Goal: Find specific page/section: Find specific page/section

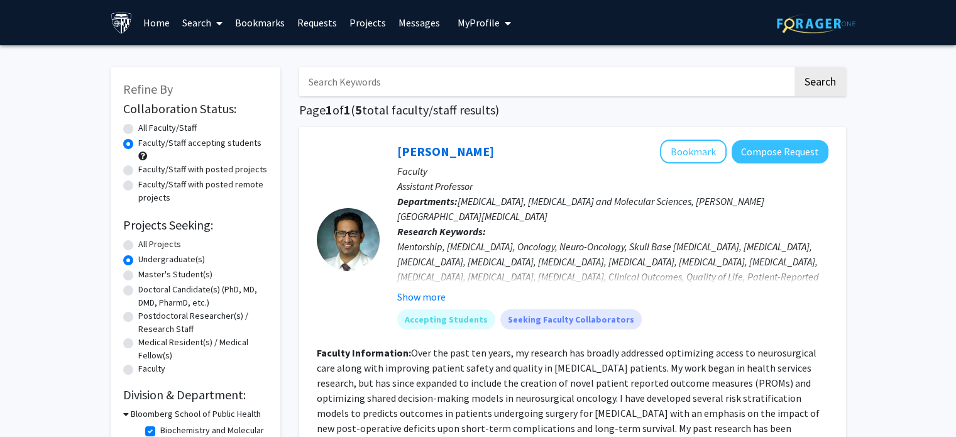
click at [604, 79] on input "Search Keywords" at bounding box center [545, 81] width 493 height 29
click at [584, 150] on div "[PERSON_NAME] Bookmark Compose Request" at bounding box center [612, 152] width 431 height 24
click at [472, 92] on input "Search Keywords" at bounding box center [545, 81] width 493 height 29
paste input "[PERSON_NAME], MD, MPH"
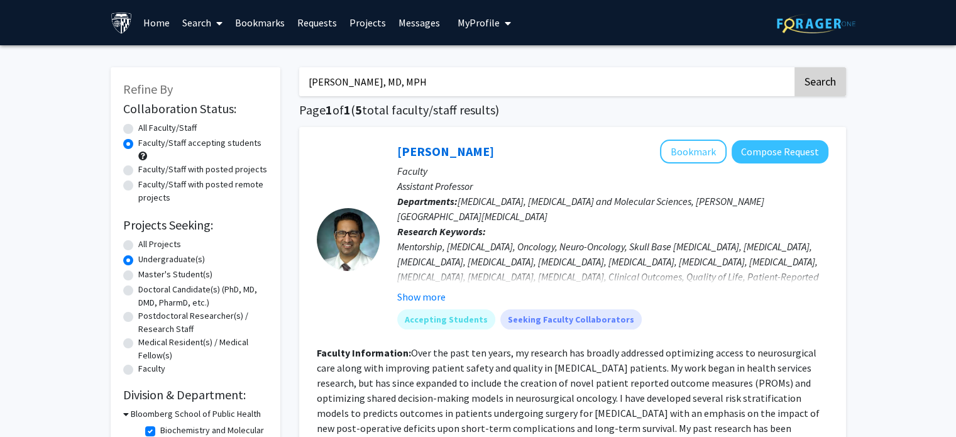
type input "[PERSON_NAME], MD, MPH"
click at [814, 82] on button "Search" at bounding box center [820, 81] width 52 height 29
radio input "true"
checkbox input "false"
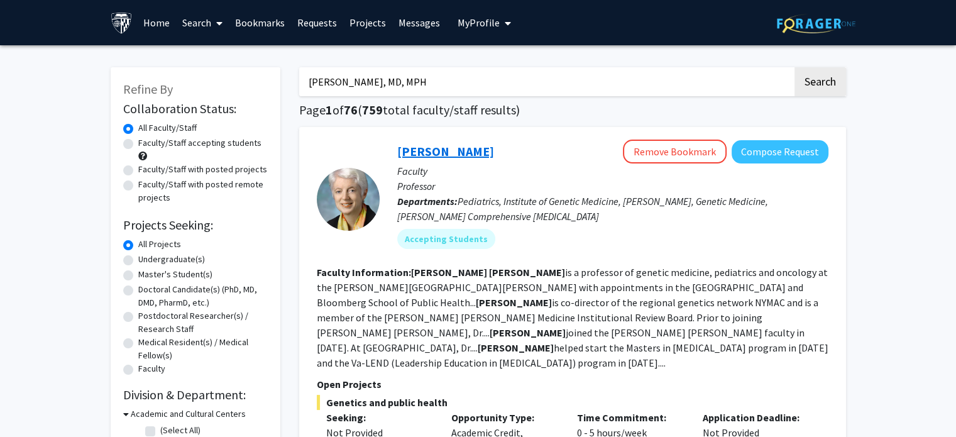
click at [445, 149] on link "[PERSON_NAME]" at bounding box center [445, 151] width 97 height 16
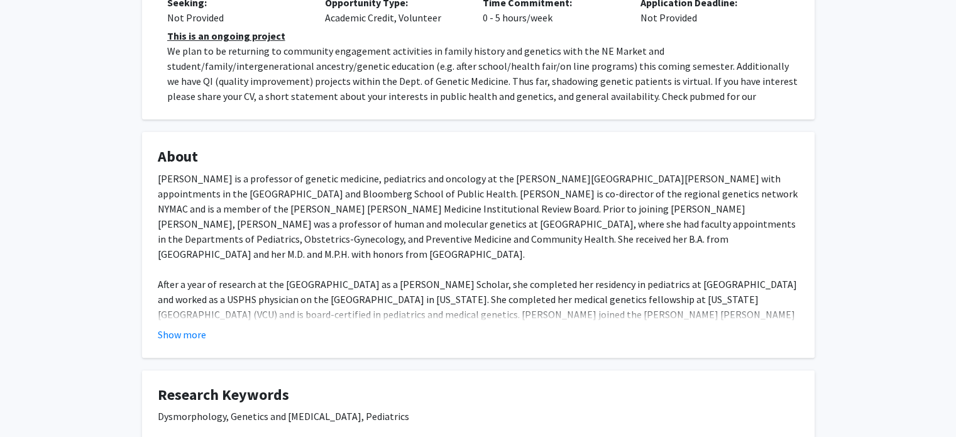
scroll to position [377, 0]
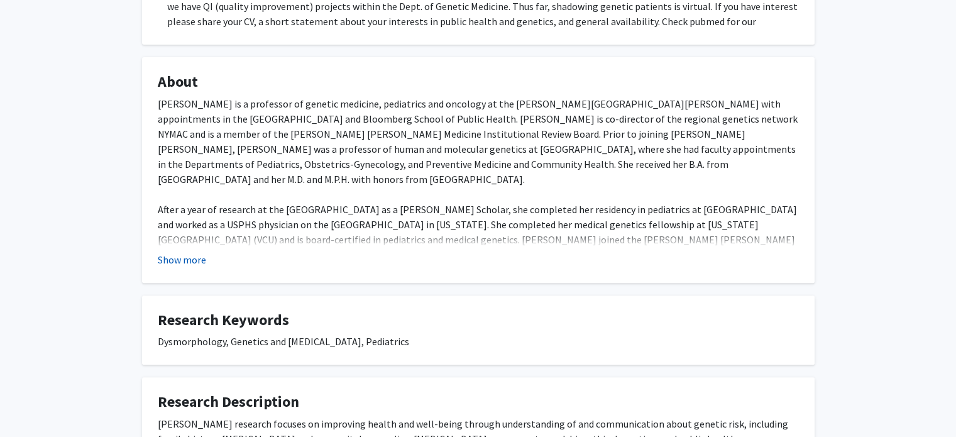
click at [186, 253] on button "Show more" at bounding box center [182, 259] width 48 height 15
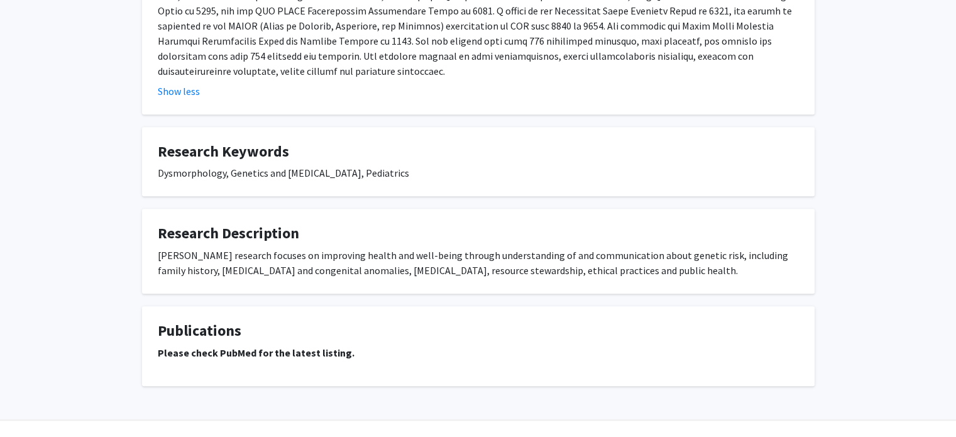
scroll to position [723, 0]
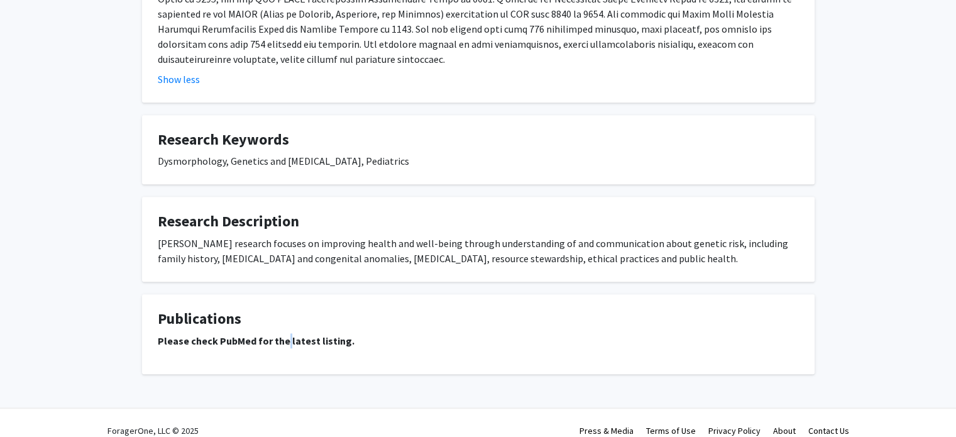
click at [285, 334] on strong "Please check PubMed for the latest listing." at bounding box center [256, 340] width 197 height 13
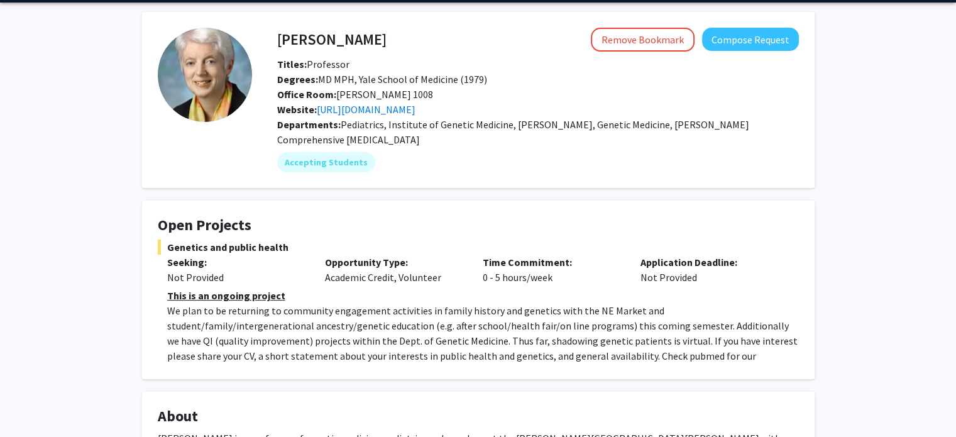
scroll to position [0, 0]
